Goal: Information Seeking & Learning: Check status

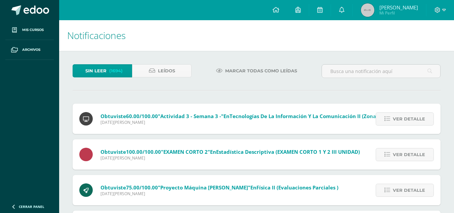
scroll to position [45, 0]
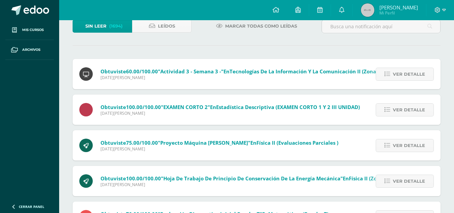
click at [374, 7] on img at bounding box center [367, 9] width 13 height 13
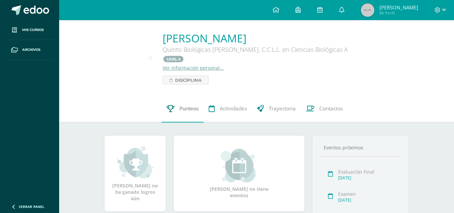
click at [188, 105] on span "Punteos" at bounding box center [188, 108] width 19 height 7
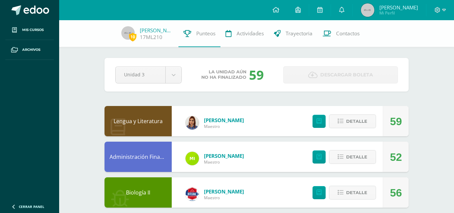
click at [374, 10] on img at bounding box center [367, 9] width 13 height 13
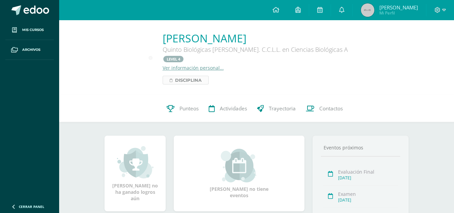
click at [202, 76] on span "Disciplina" at bounding box center [188, 80] width 27 height 8
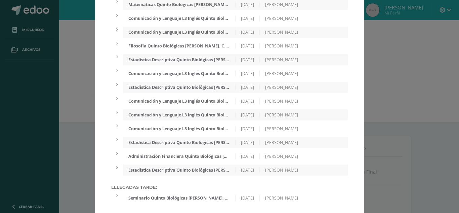
scroll to position [81, 0]
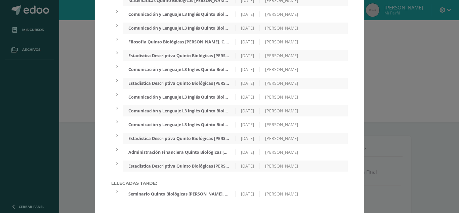
drag, startPoint x: 267, startPoint y: 34, endPoint x: 267, endPoint y: 54, distance: 20.5
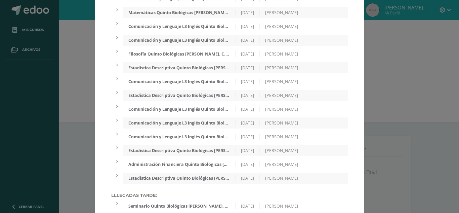
scroll to position [0, 0]
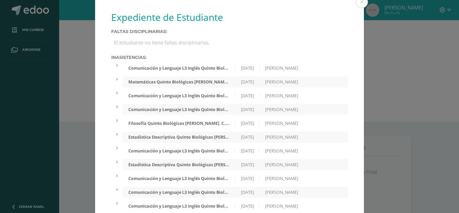
drag, startPoint x: 325, startPoint y: 93, endPoint x: 328, endPoint y: 43, distance: 50.5
click at [360, 2] on button at bounding box center [362, 2] width 12 height 12
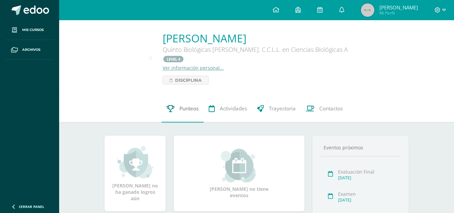
click at [188, 105] on span "Punteos" at bounding box center [188, 108] width 19 height 7
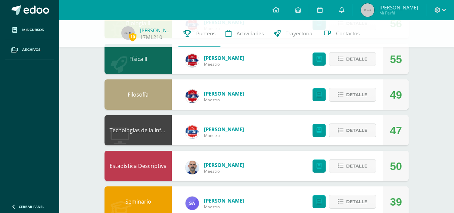
scroll to position [400, 0]
